Goal: Task Accomplishment & Management: Complete application form

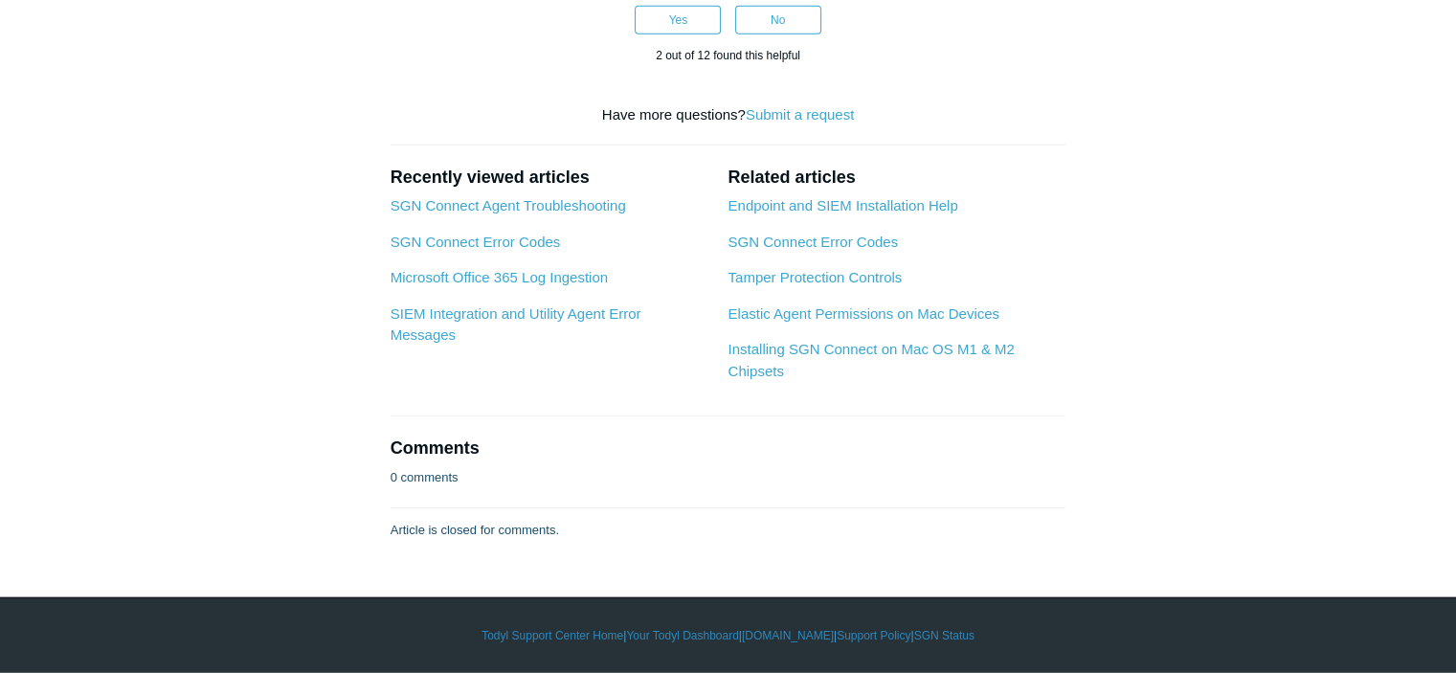
scroll to position [5292, 0]
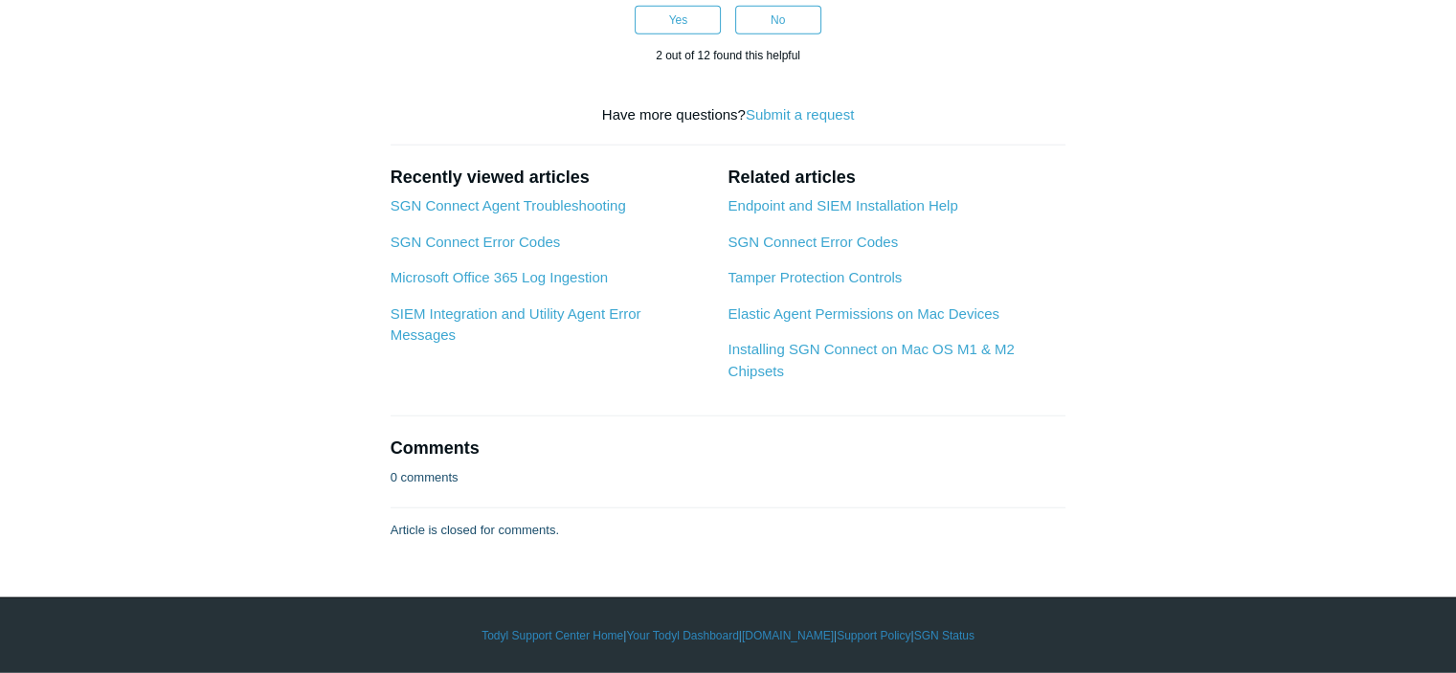
drag, startPoint x: 546, startPoint y: 278, endPoint x: 411, endPoint y: 275, distance: 135.0
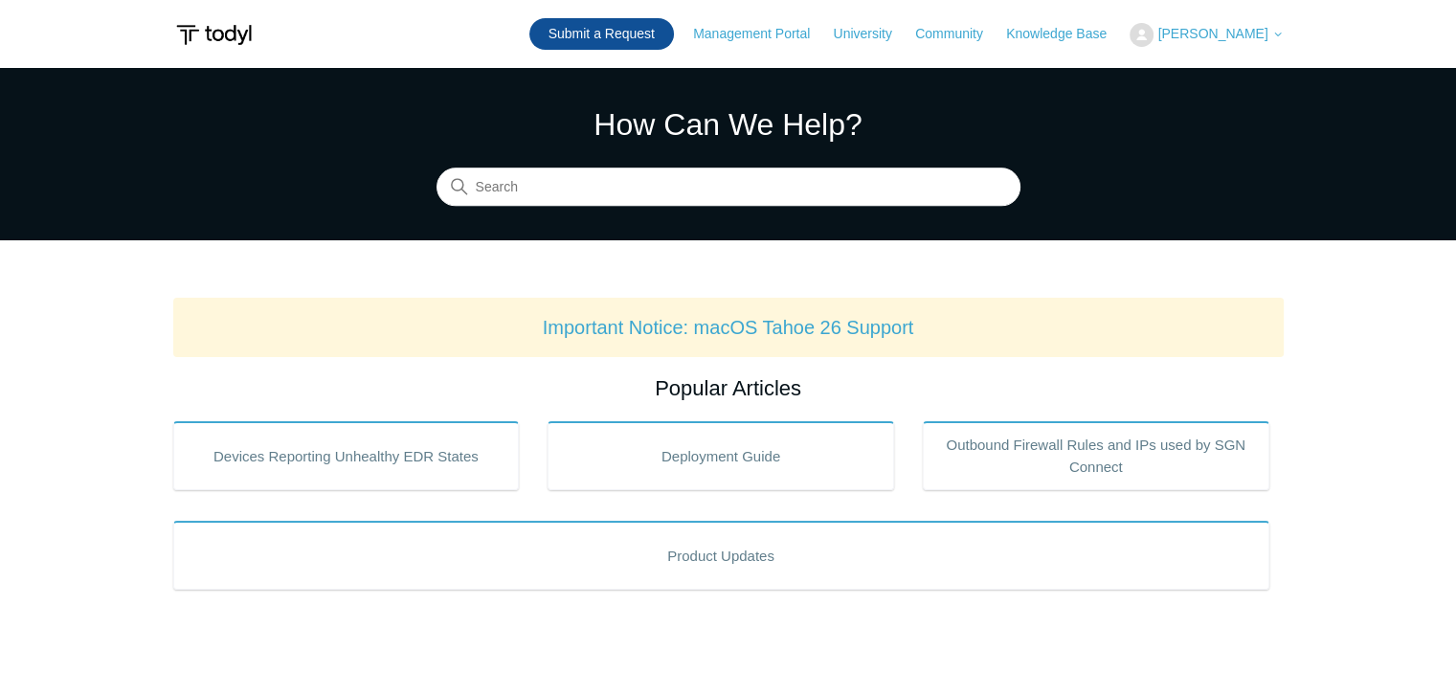
click at [651, 44] on link "Submit a Request" at bounding box center [601, 34] width 145 height 32
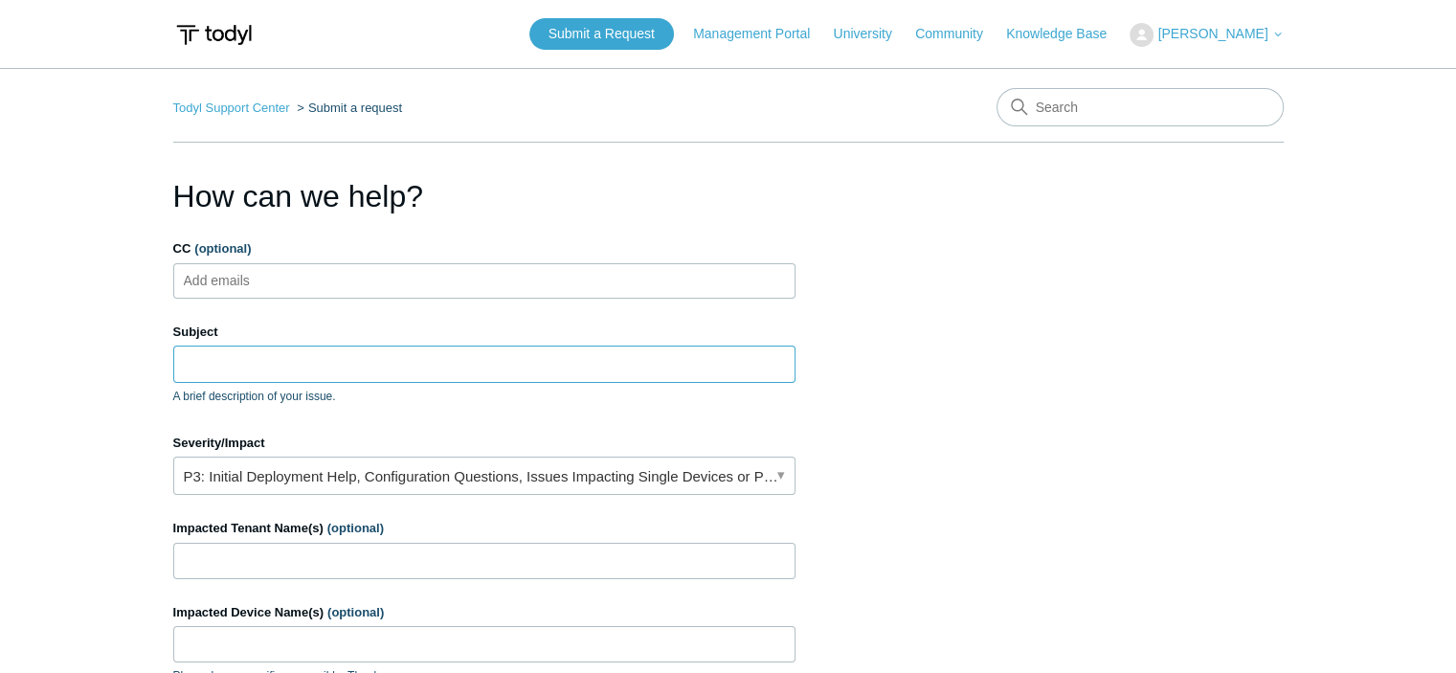
click at [287, 366] on input "Subject" at bounding box center [484, 364] width 622 height 36
paste input "Medium-Threshold SGN Activity Event 0209420688243625"
type input "Medium-Threshold SGN Activity Event 0209420688243625"
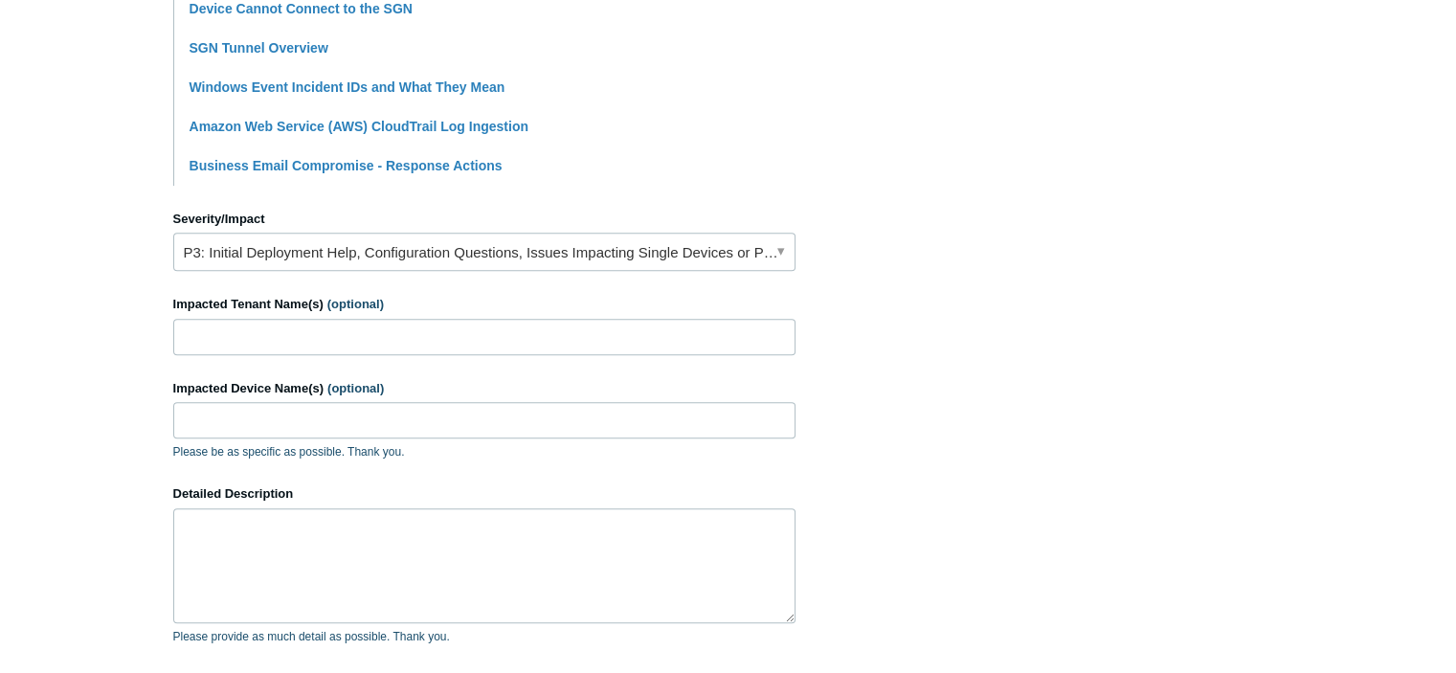
scroll to position [692, 0]
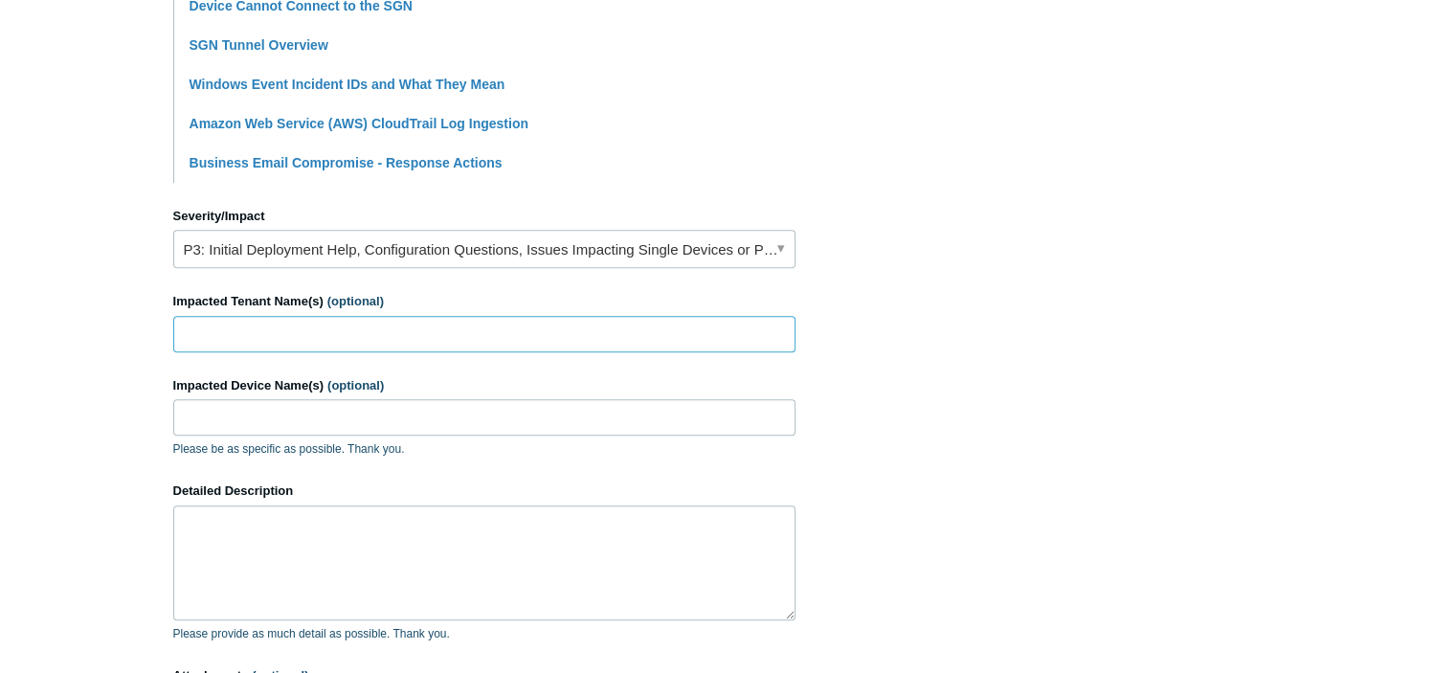
click at [467, 328] on input "Impacted Tenant Name(s) (optional)" at bounding box center [484, 334] width 622 height 36
drag, startPoint x: 249, startPoint y: 332, endPoint x: 0, endPoint y: 332, distance: 248.9
click at [0, 332] on main "Todyl Support Center Submit a request How can we help? CC (optional) Add emails…" at bounding box center [728, 102] width 1456 height 1452
paste input "Realtors"
type input "[PERSON_NAME] Realtors"
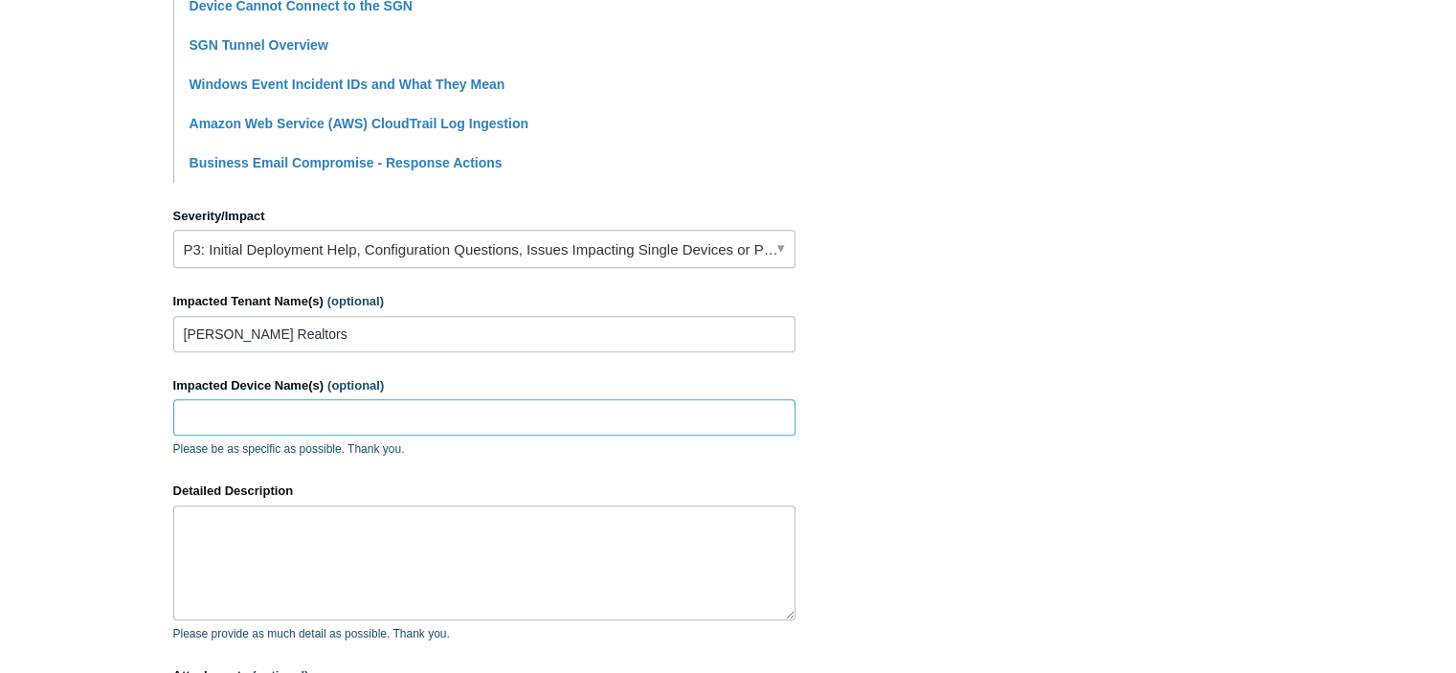
paste input "LAPTOP-RU0OHGGR"
type input "LAPTOP-RU0OHGGR"
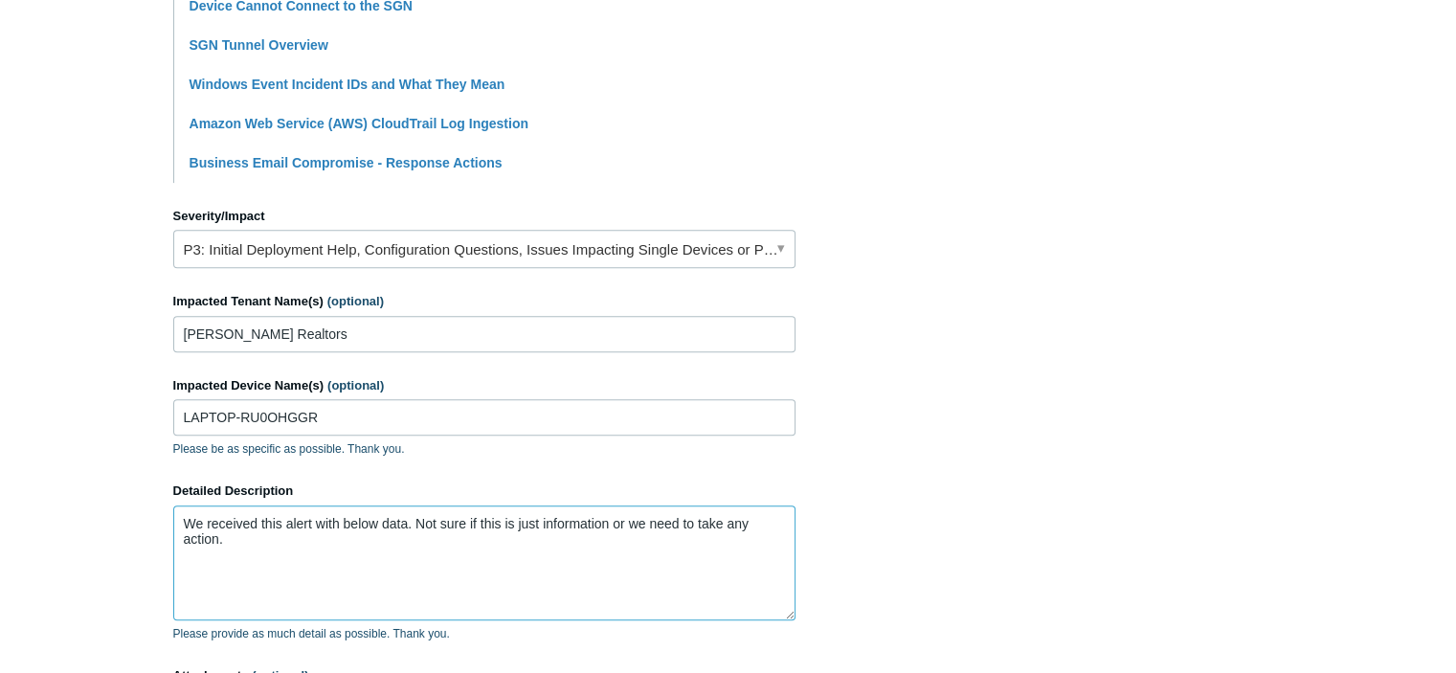
paste textarea "{ "$id": "08d7b0c782c050ece9610834f46ff247c844e0ab7fa6d941ea906e1181bf432a", "@…"
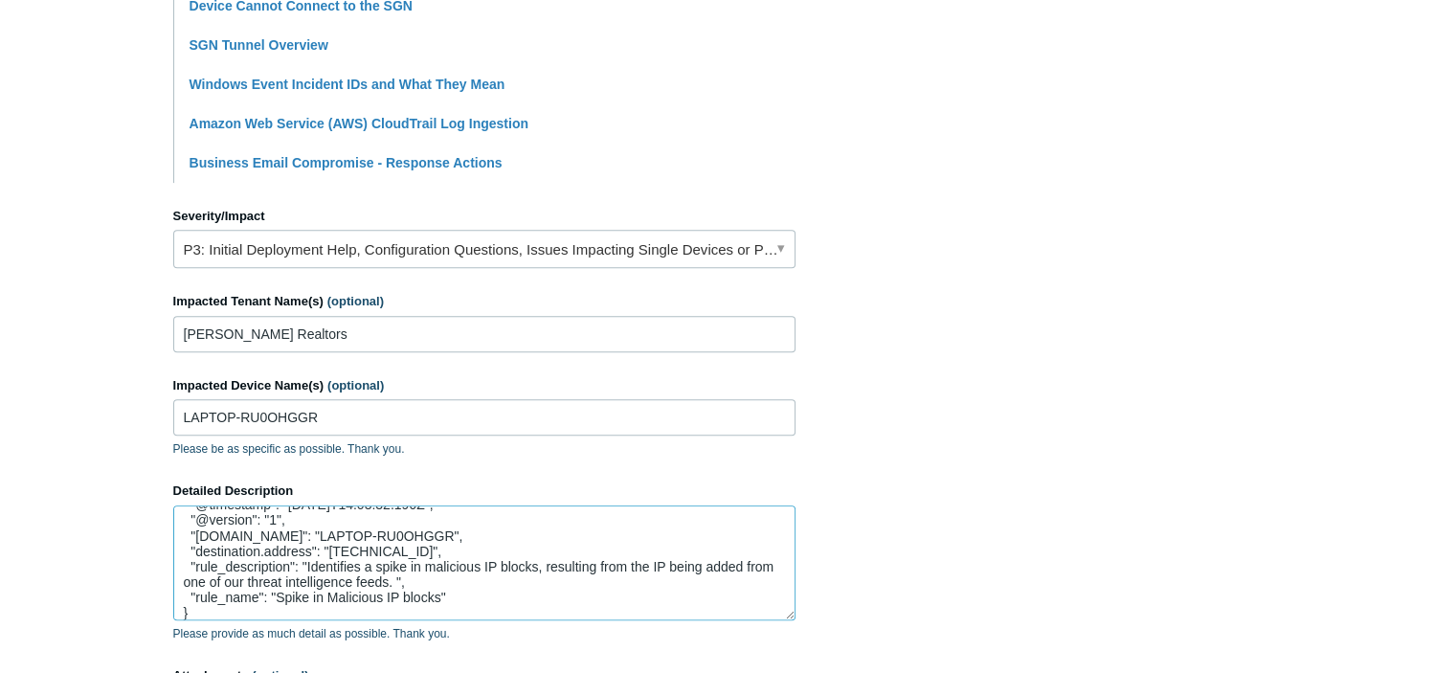
scroll to position [0, 0]
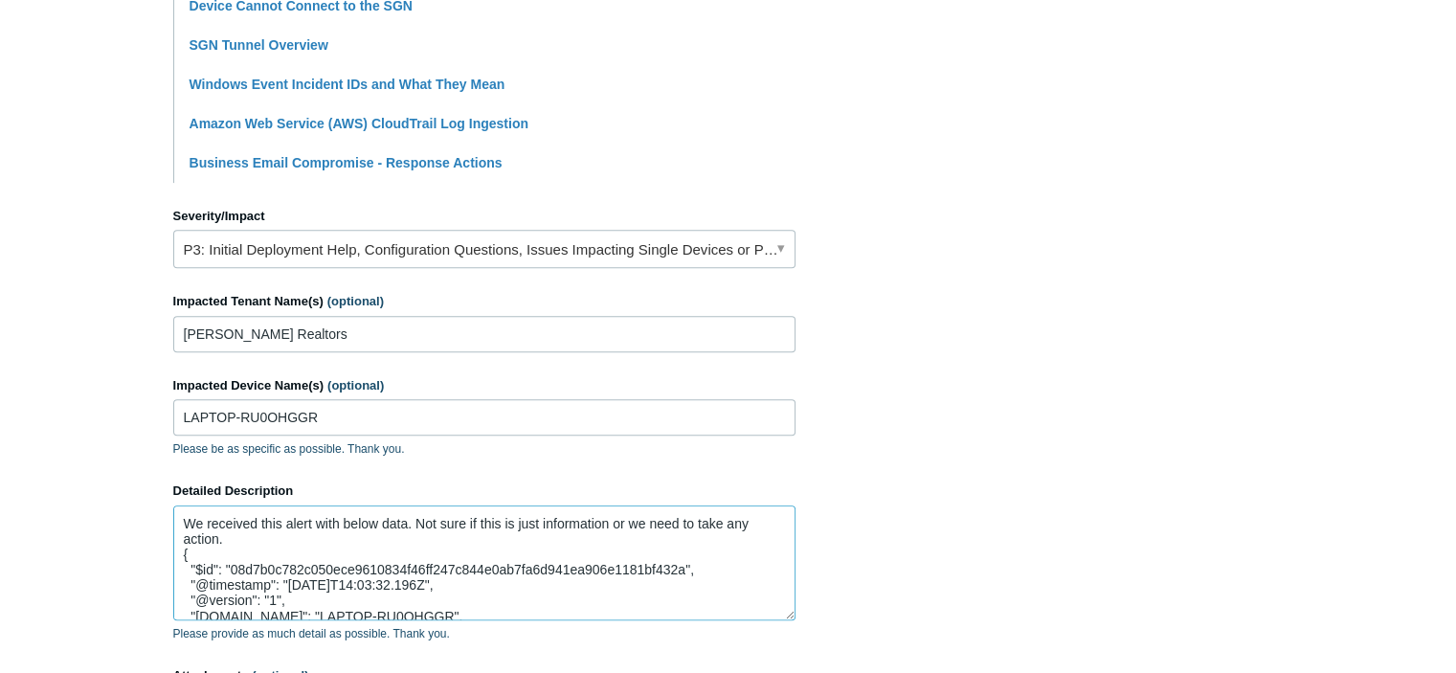
click at [284, 537] on textarea "We received this alert with below data. Not sure if this is just information or…" at bounding box center [484, 562] width 622 height 115
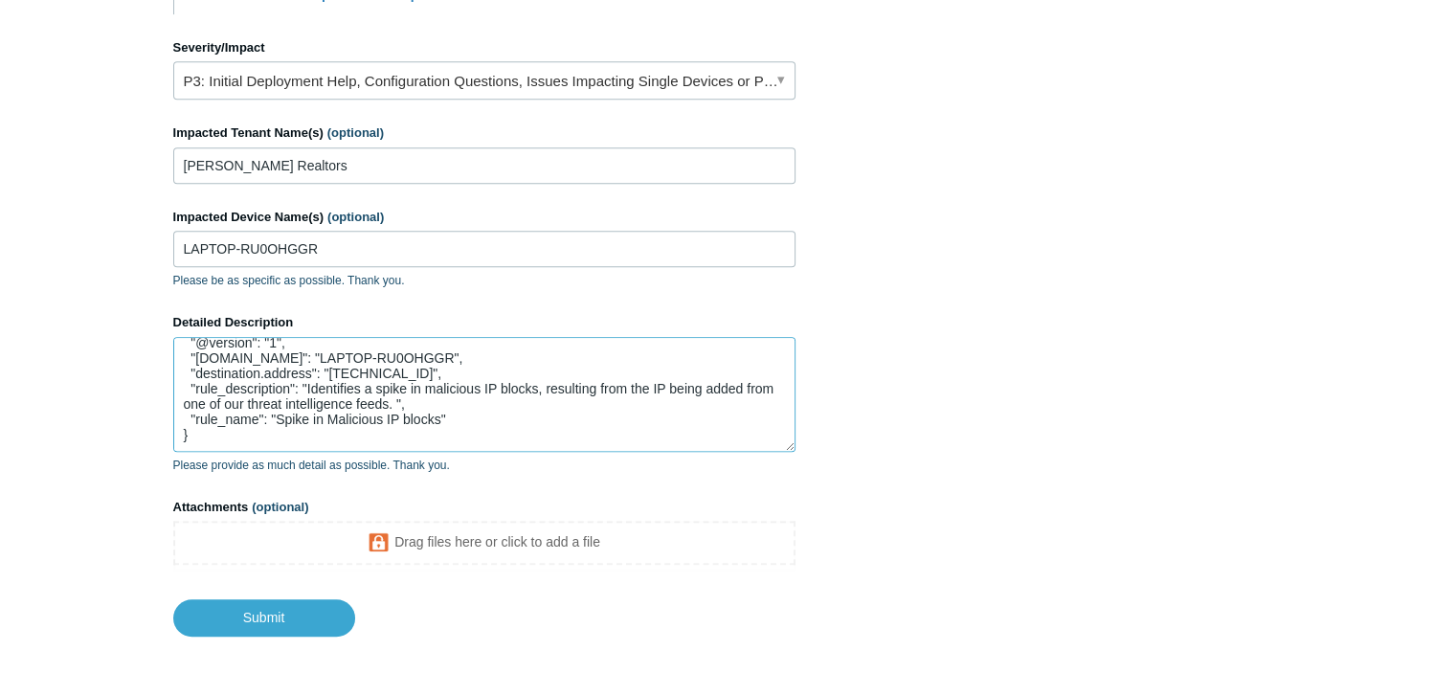
scroll to position [862, 0]
click at [425, 439] on textarea "We received this alert with below data. Not sure if this is just information or…" at bounding box center [484, 393] width 622 height 115
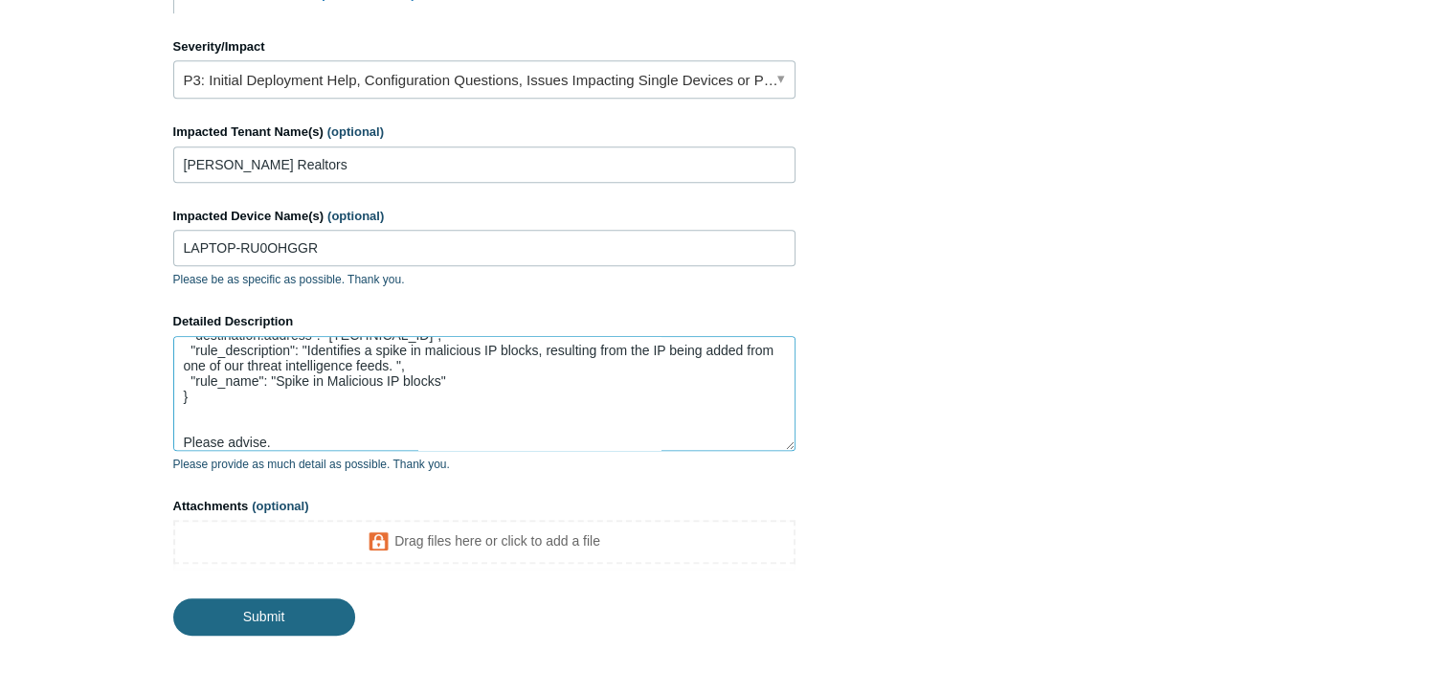
type textarea "We received this alert with below data. Not sure if this is just information or…"
click at [296, 620] on input "Submit" at bounding box center [264, 617] width 182 height 38
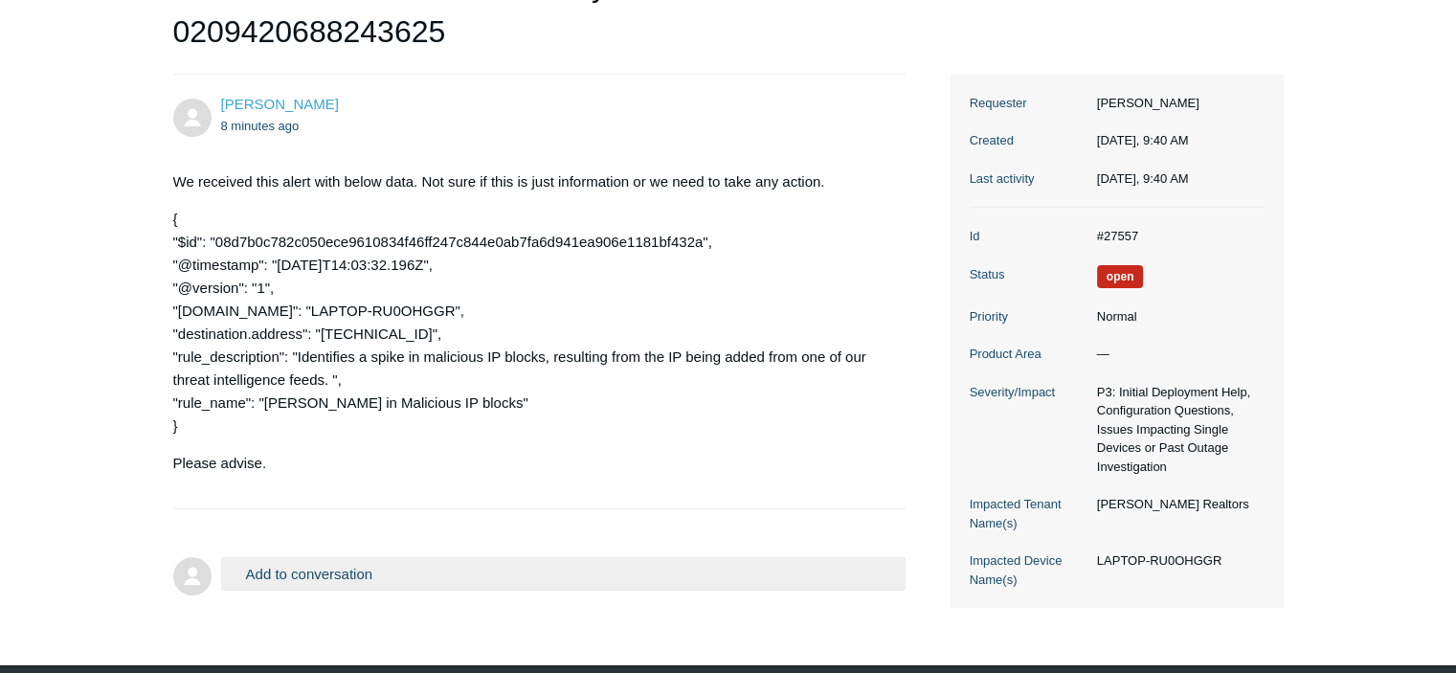
scroll to position [316, 0]
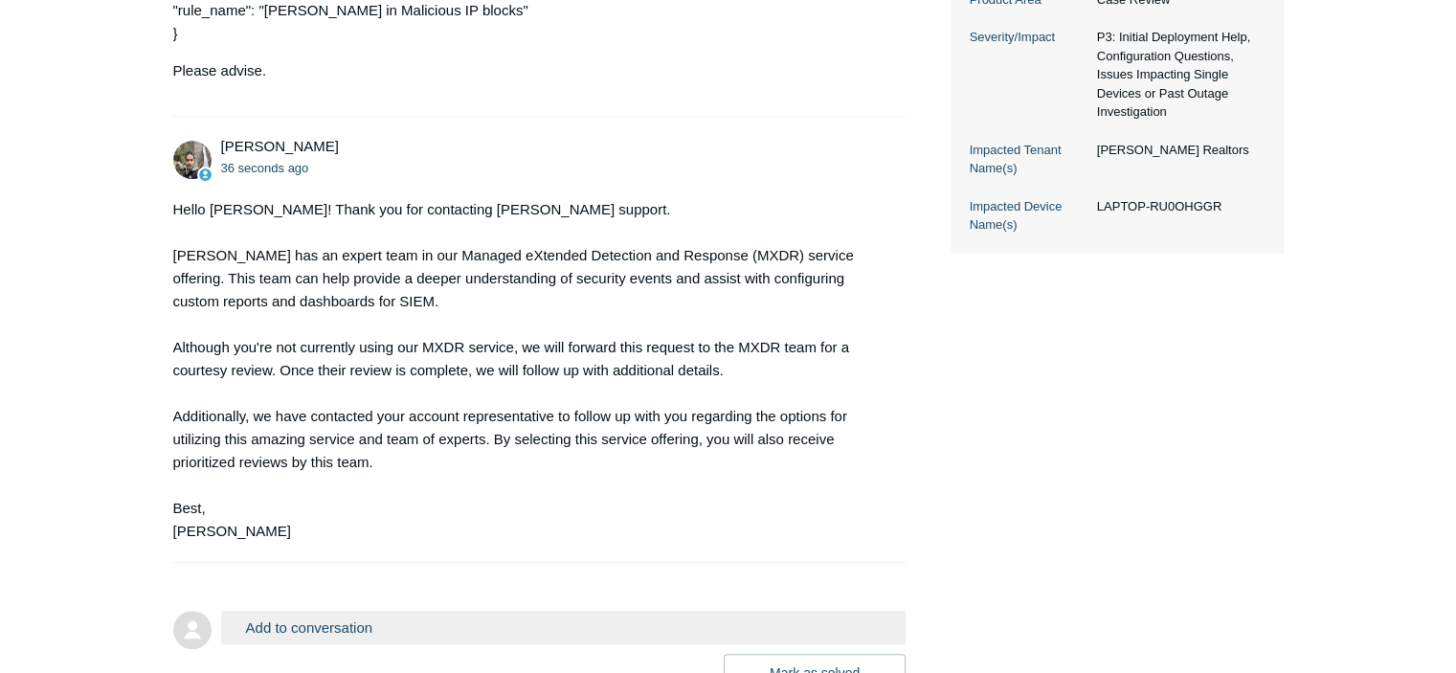
scroll to position [646, 0]
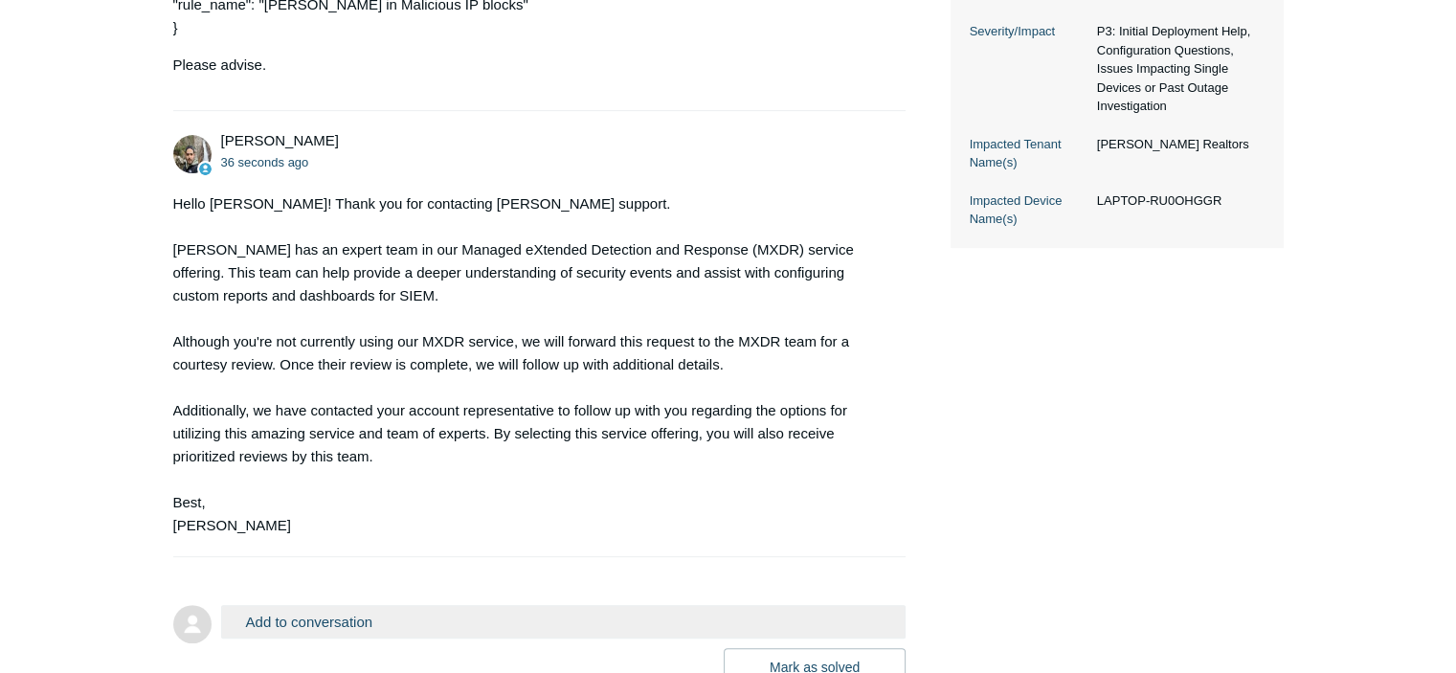
click at [617, 416] on div "Hello [PERSON_NAME]! Thank you for contacting [PERSON_NAME] support. [PERSON_NA…" at bounding box center [530, 364] width 714 height 345
click at [636, 512] on div "Hello [PERSON_NAME]! Thank you for contacting [PERSON_NAME] support. [PERSON_NA…" at bounding box center [530, 364] width 714 height 345
click at [557, 433] on div "Hello [PERSON_NAME]! Thank you for contacting [PERSON_NAME] support. [PERSON_NA…" at bounding box center [530, 364] width 714 height 345
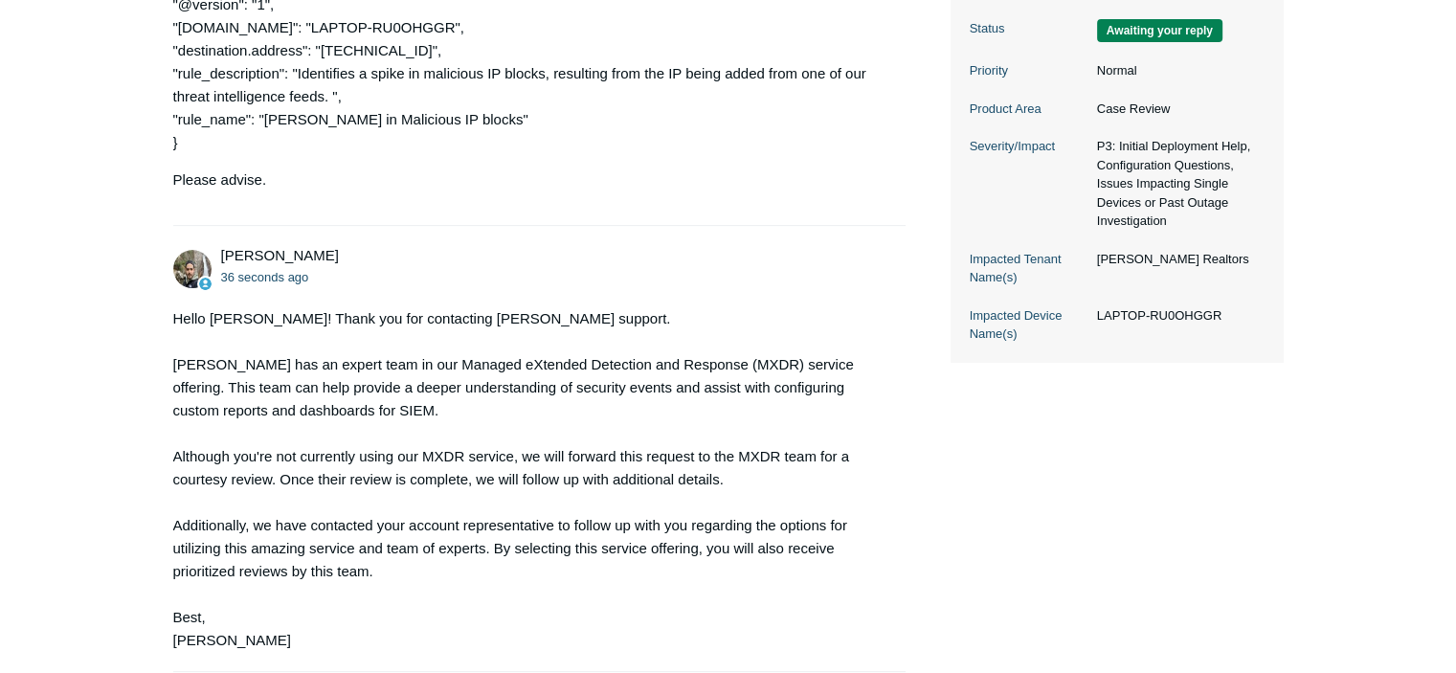
scroll to position [479, 0]
